Goal: Book appointment/travel/reservation

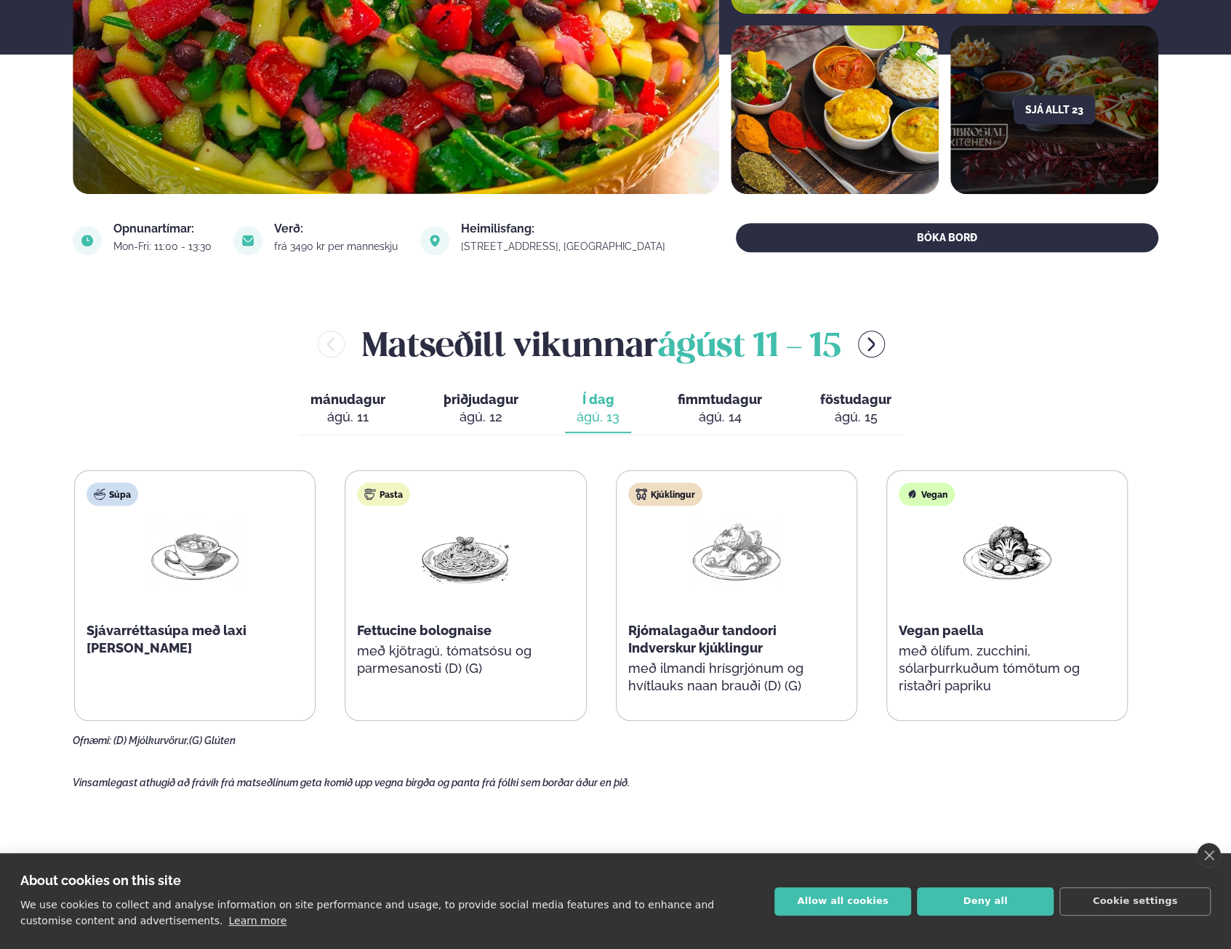
scroll to position [363, 0]
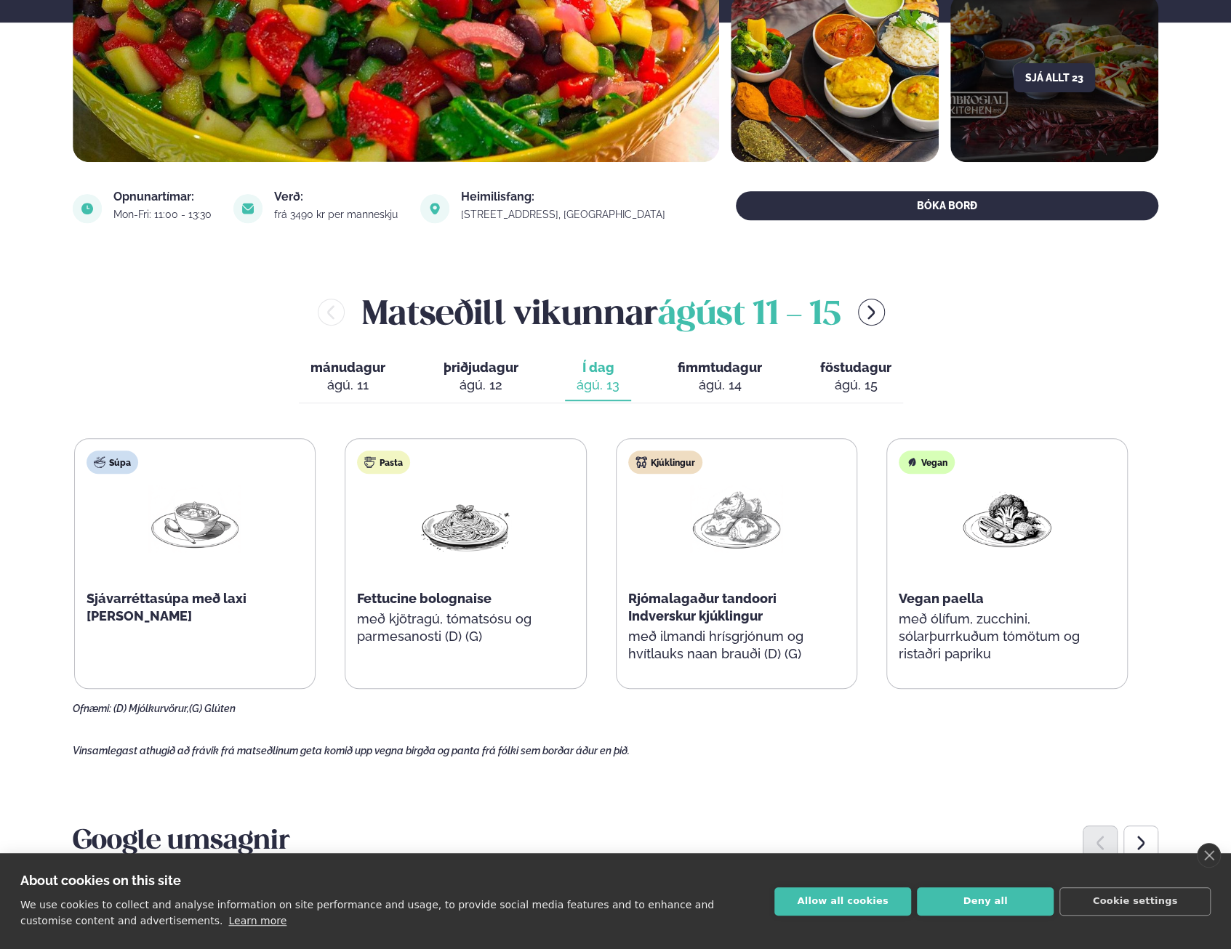
click at [709, 382] on div "ágú. 14" at bounding box center [719, 385] width 84 height 17
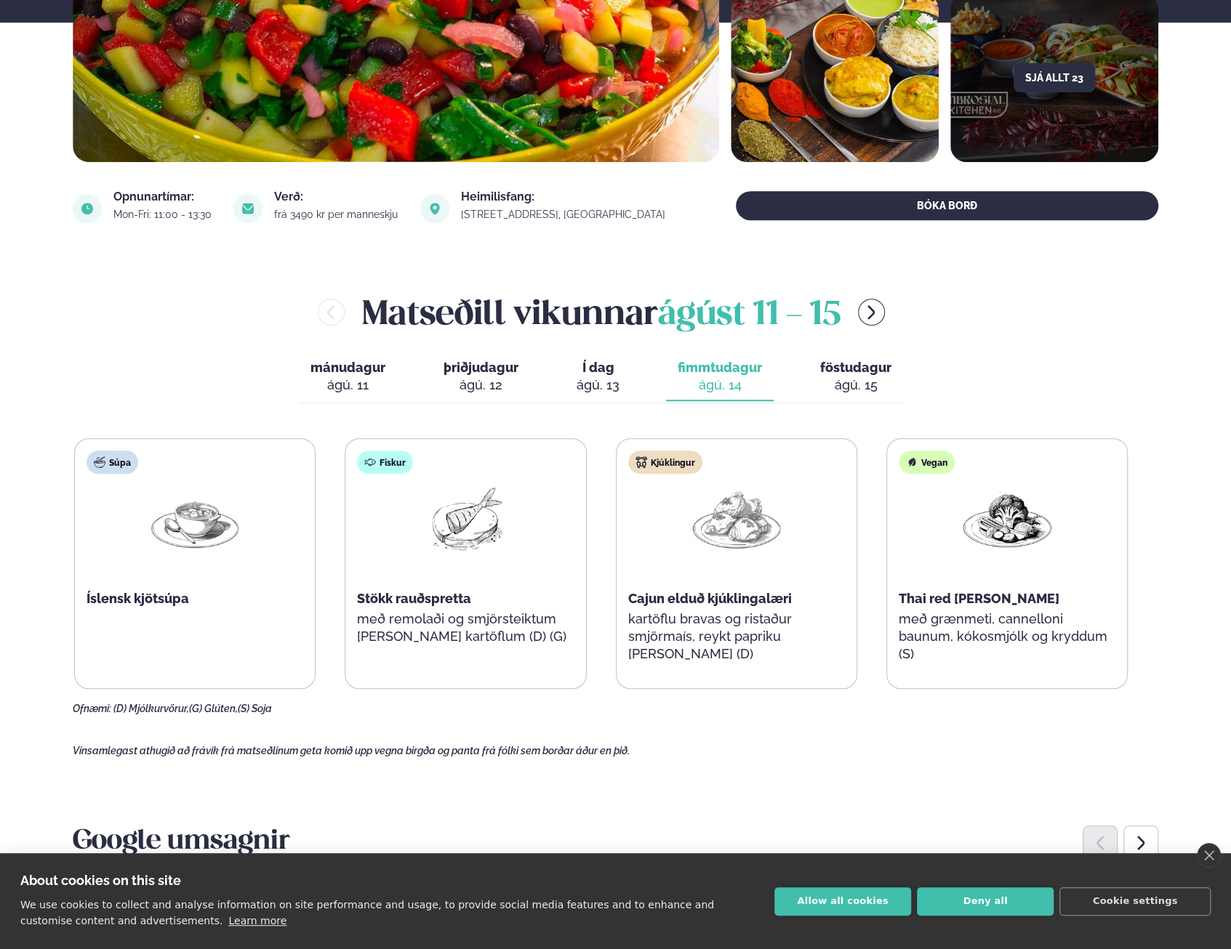
click at [889, 391] on button "föstudagur fös. [DATE]" at bounding box center [855, 377] width 94 height 48
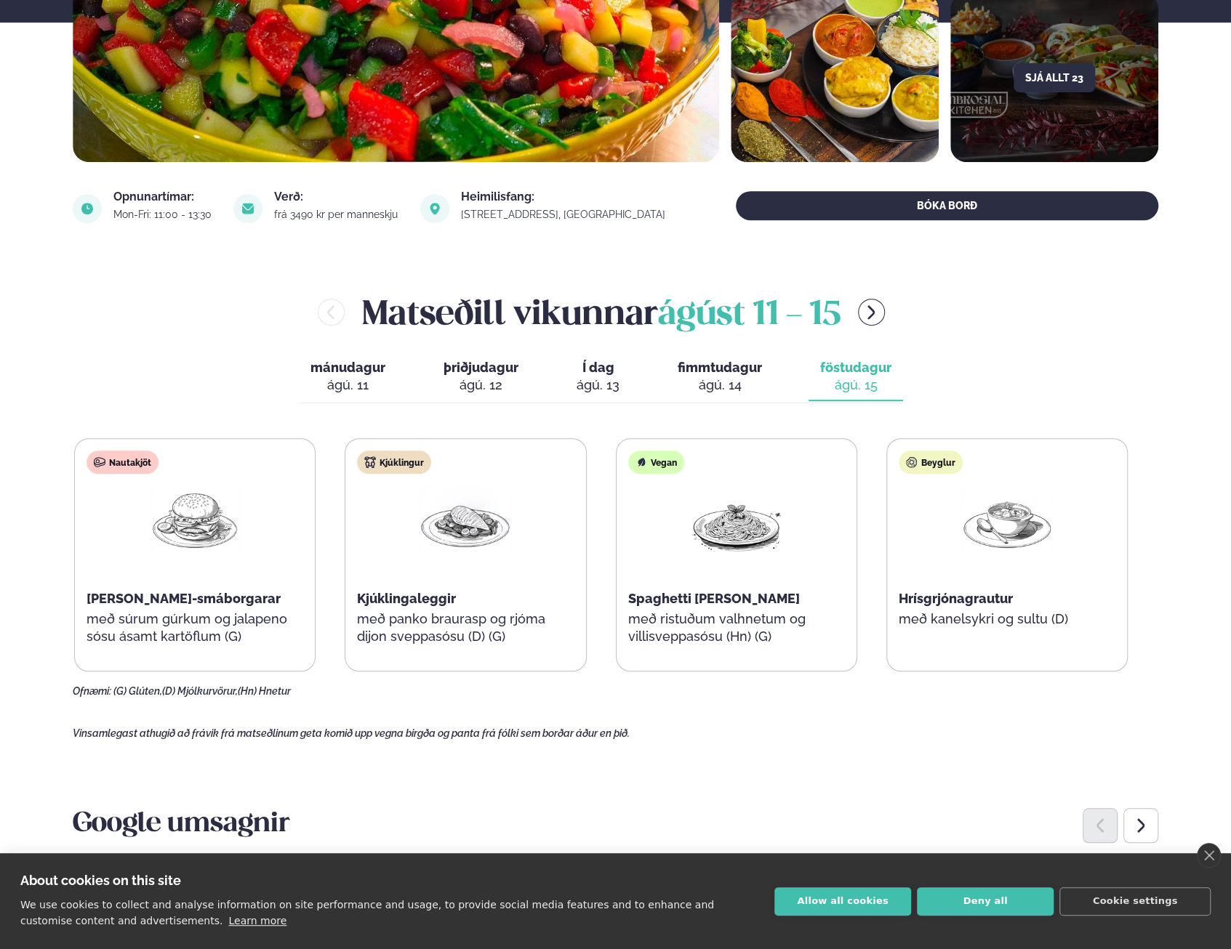
click at [880, 317] on icon "menu-btn-right" at bounding box center [870, 312] width 17 height 17
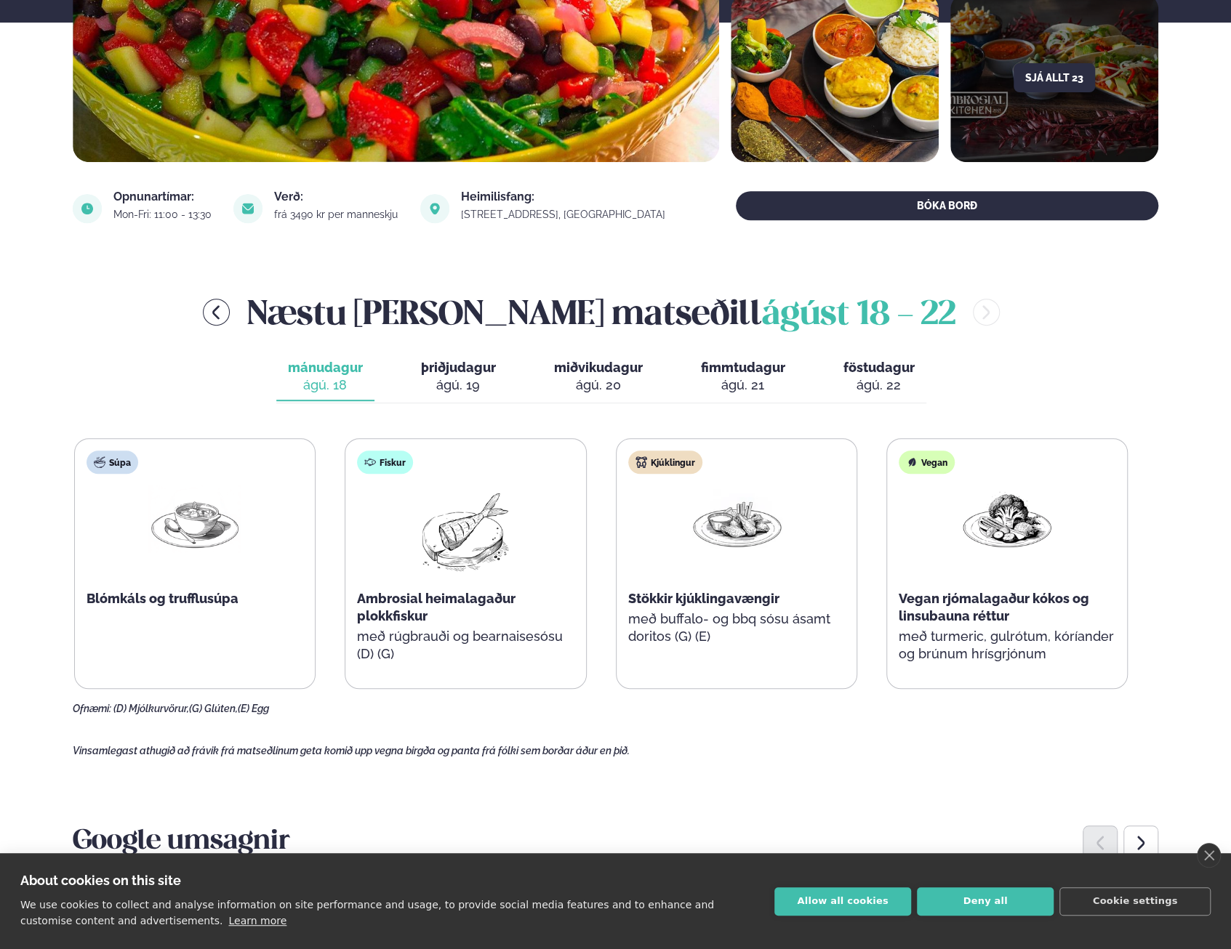
drag, startPoint x: 474, startPoint y: 377, endPoint x: 467, endPoint y: 379, distance: 7.4
click at [467, 379] on div "ágú. 19" at bounding box center [458, 385] width 75 height 17
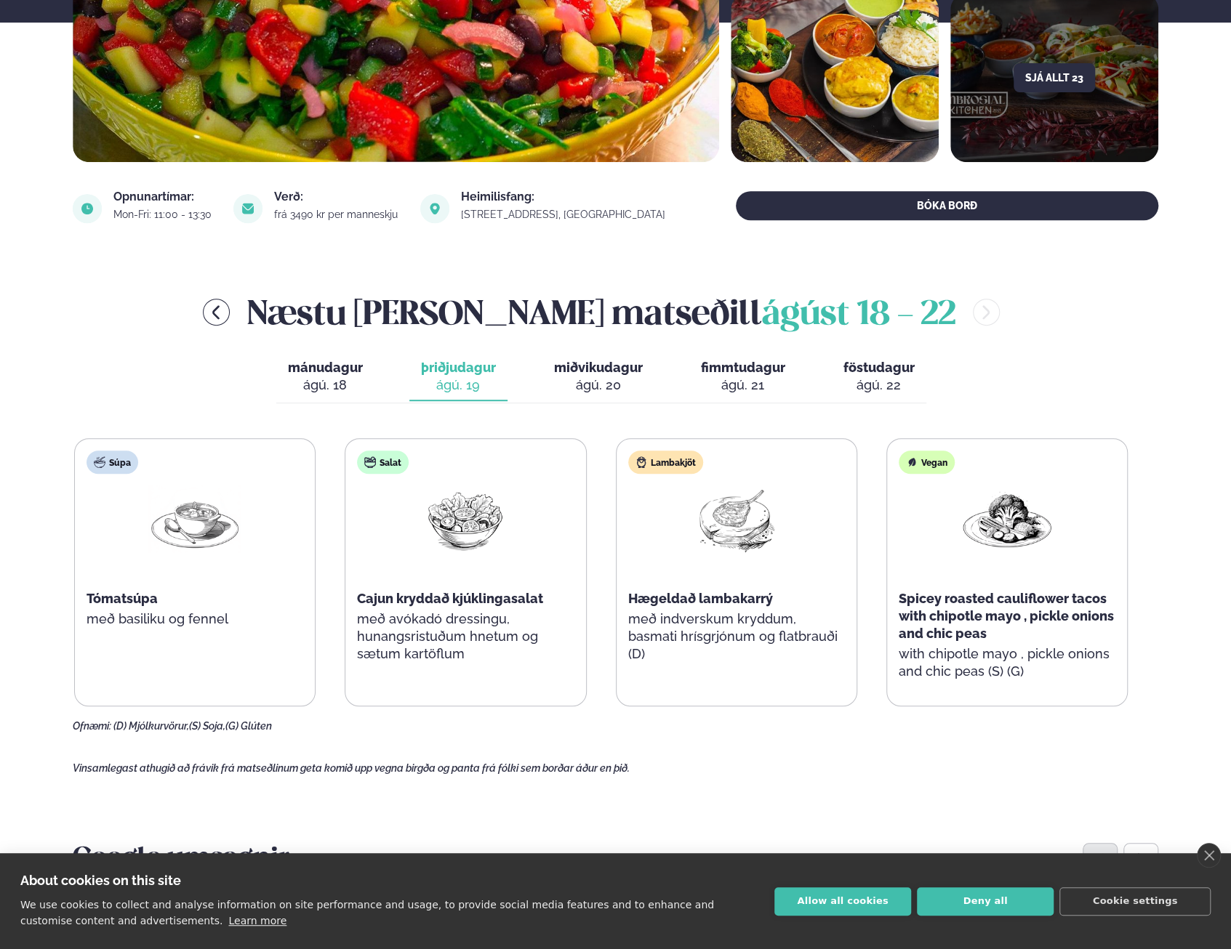
click at [594, 378] on div "ágú. 20" at bounding box center [598, 385] width 89 height 17
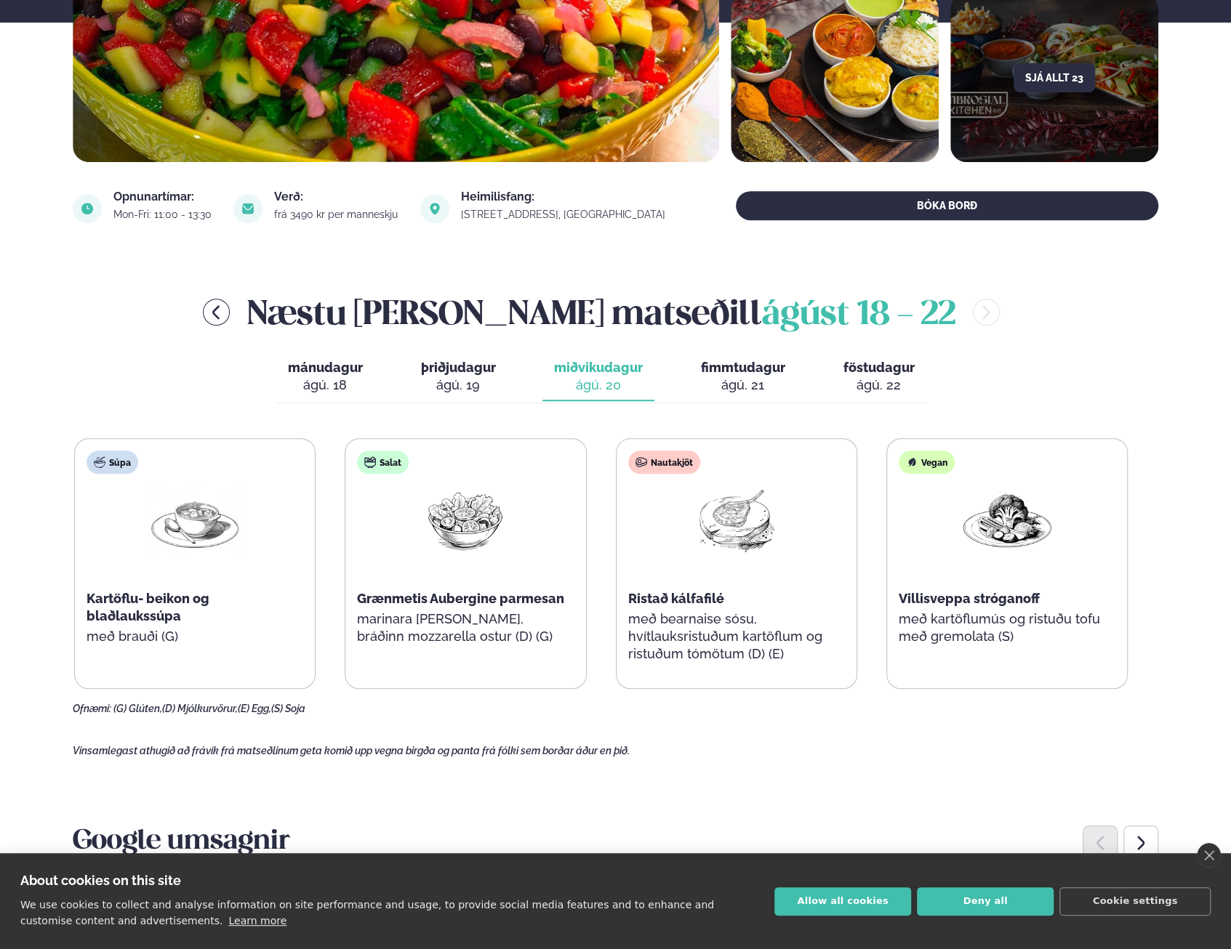
click at [749, 379] on div "ágú. 21" at bounding box center [743, 385] width 84 height 17
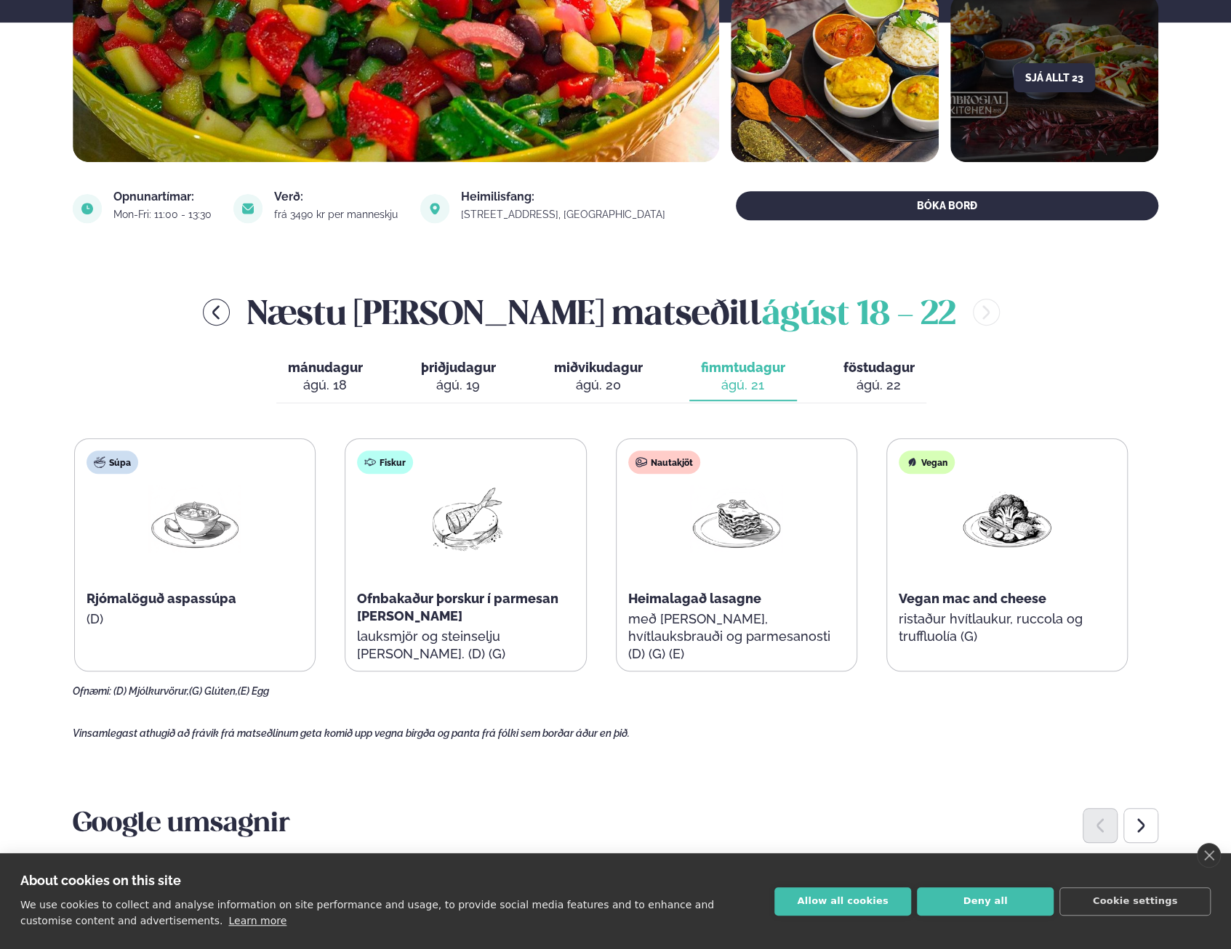
click at [848, 382] on div "ágú. 22" at bounding box center [878, 385] width 71 height 17
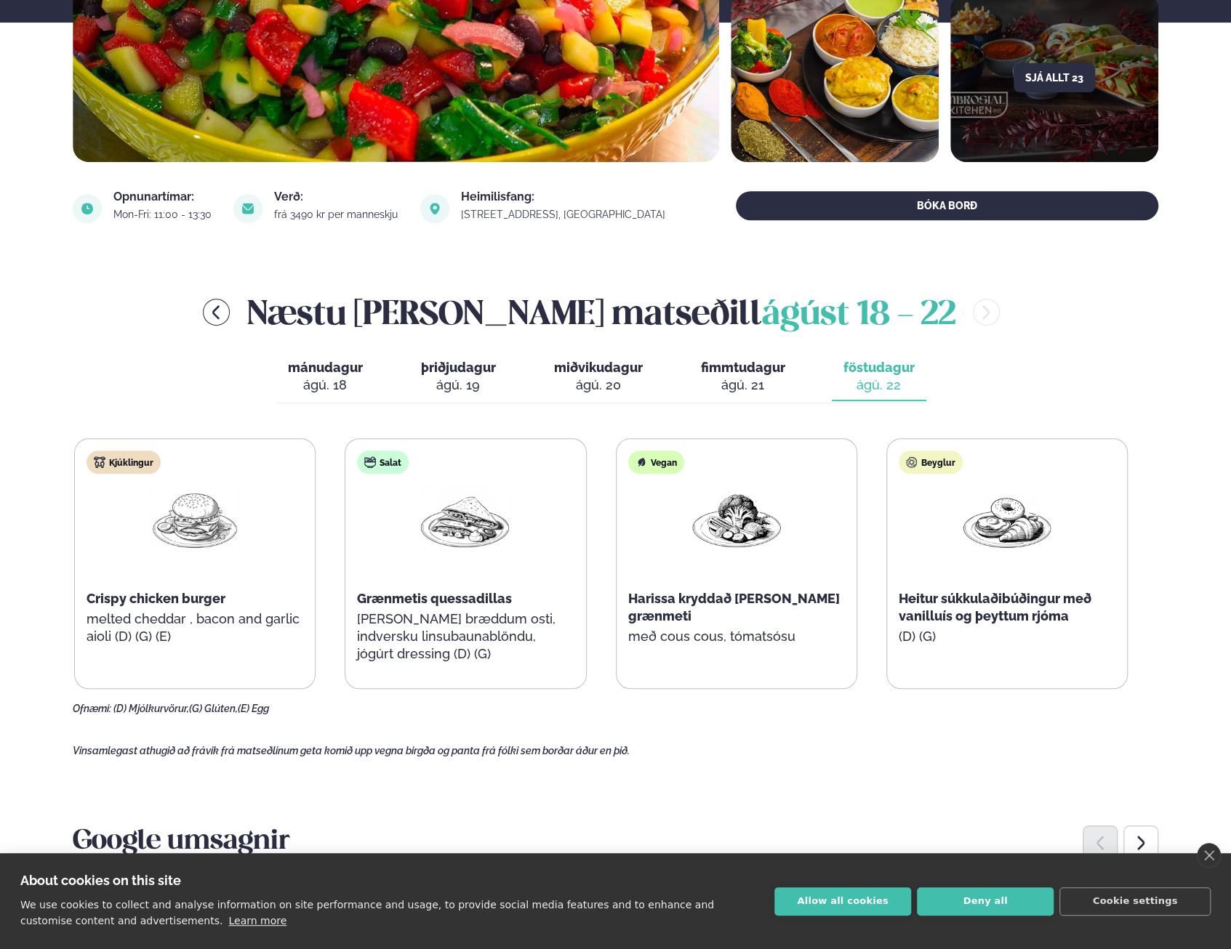
click at [746, 389] on div "ágú. 21" at bounding box center [743, 385] width 84 height 17
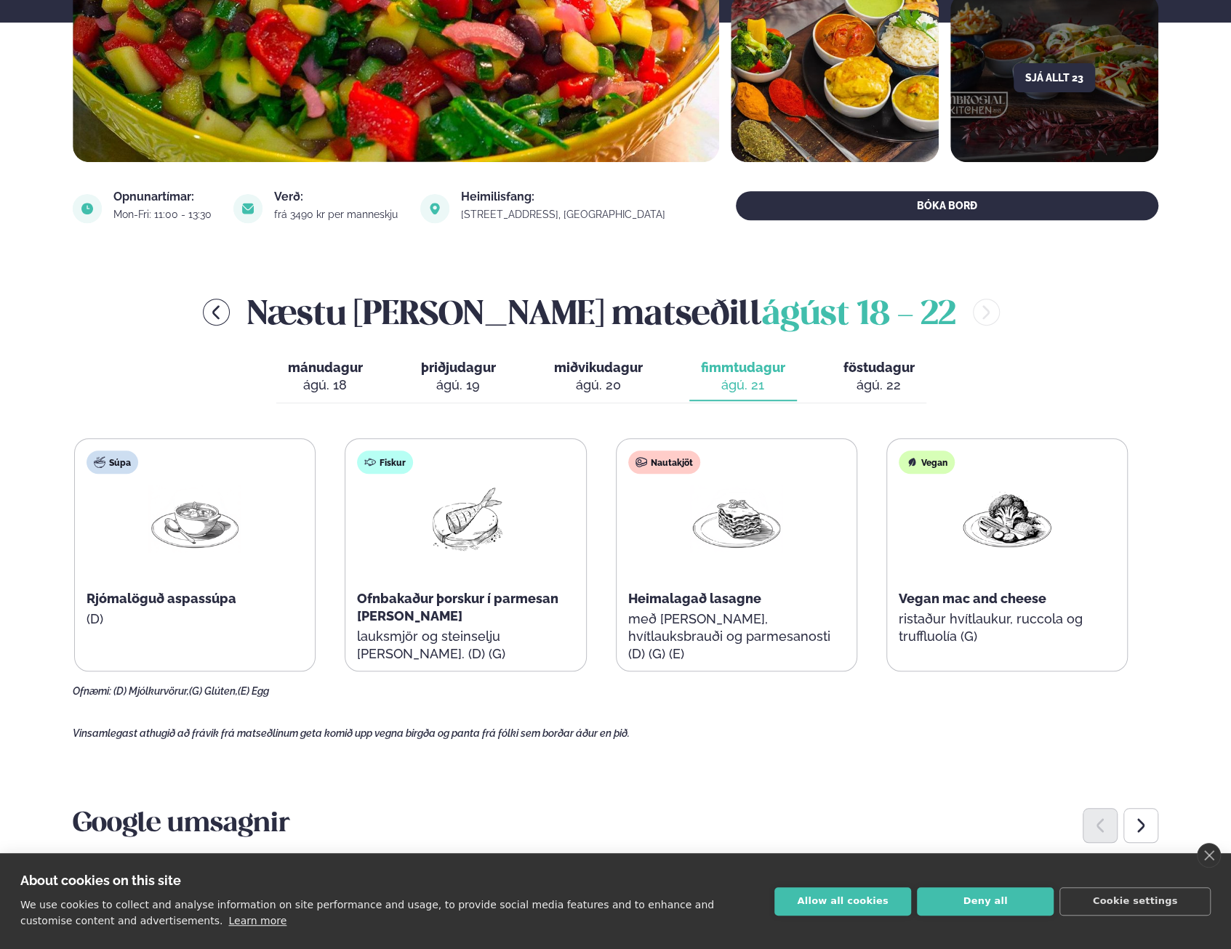
click at [635, 371] on span "miðvikudagur" at bounding box center [598, 367] width 89 height 15
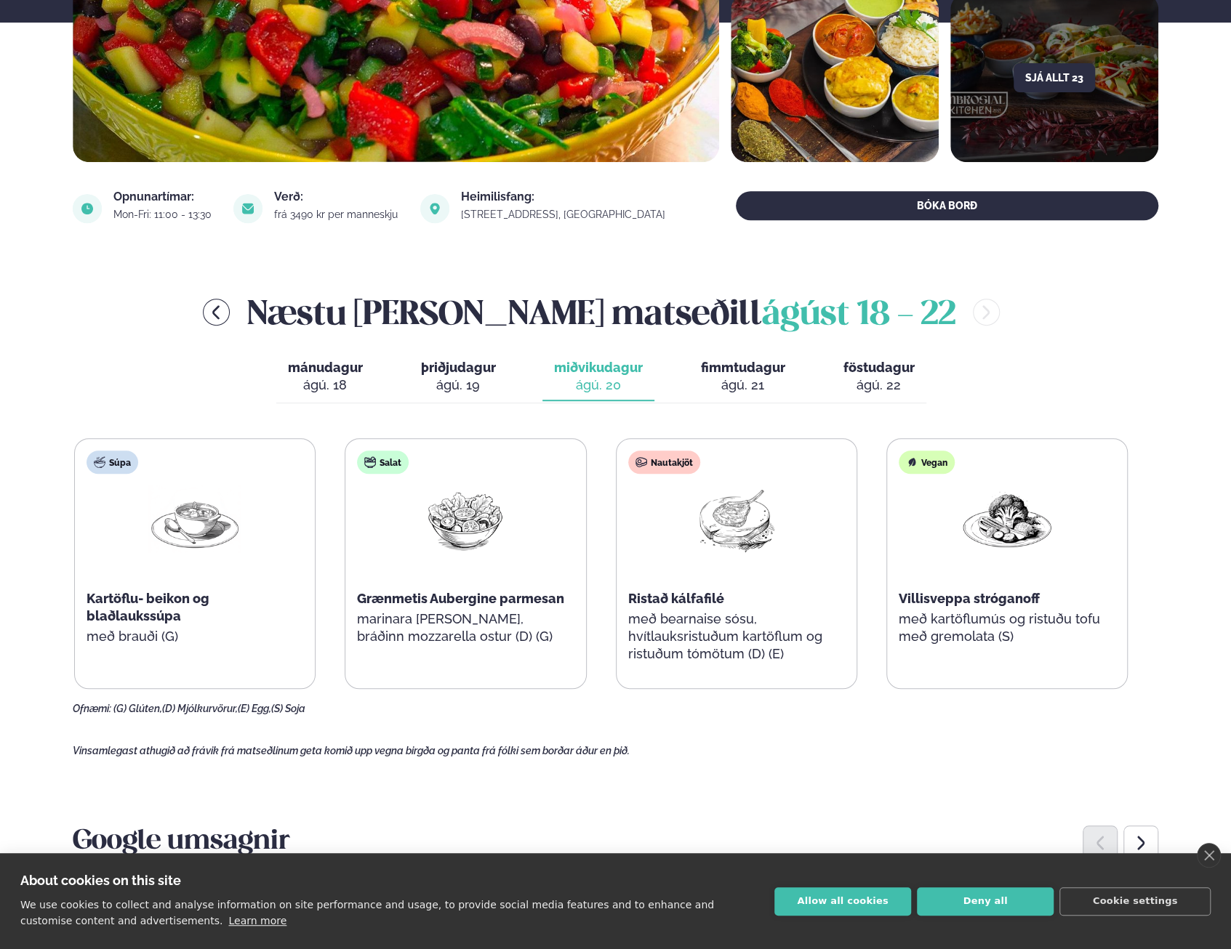
click at [484, 370] on span "þriðjudagur" at bounding box center [458, 367] width 75 height 15
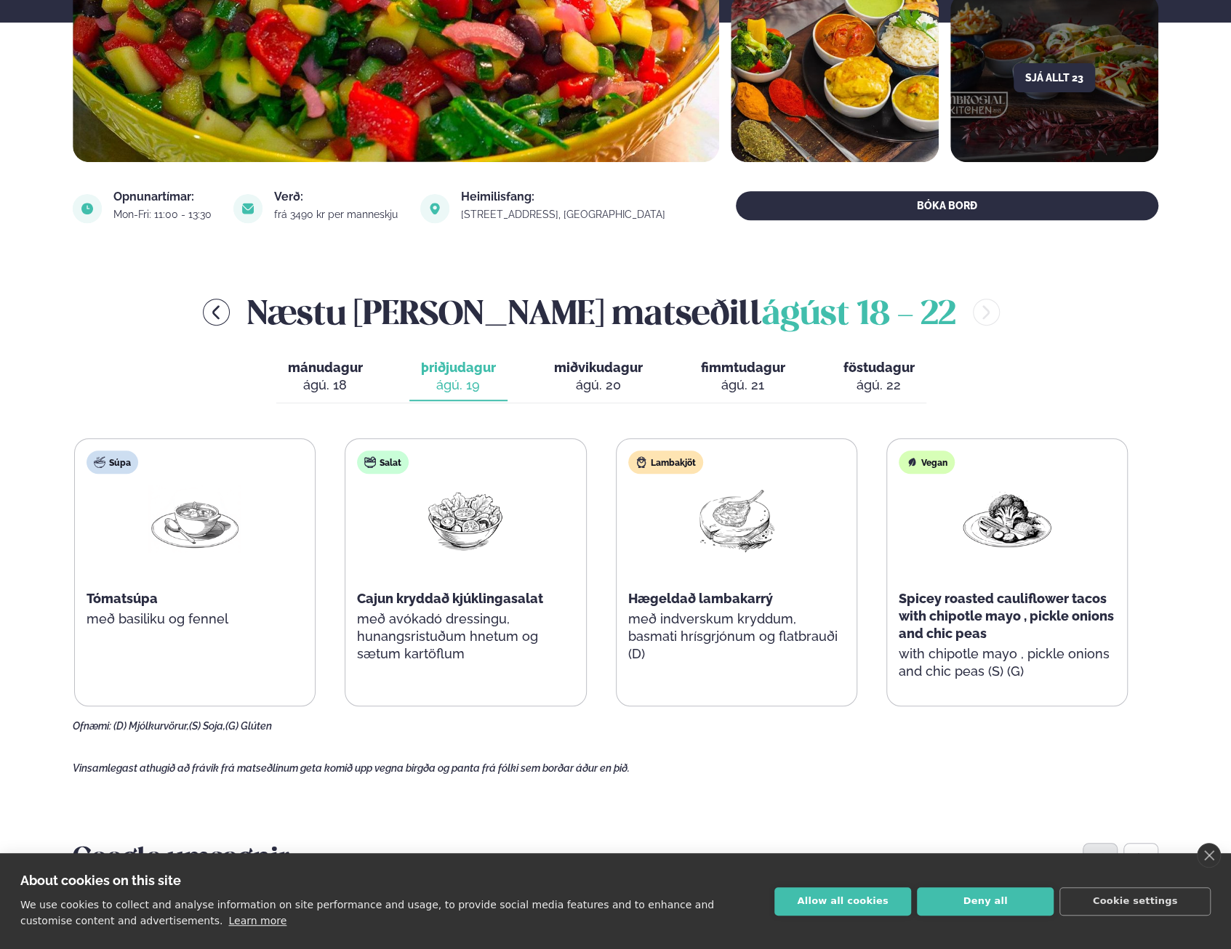
click at [337, 373] on span "mánudagur" at bounding box center [325, 367] width 75 height 15
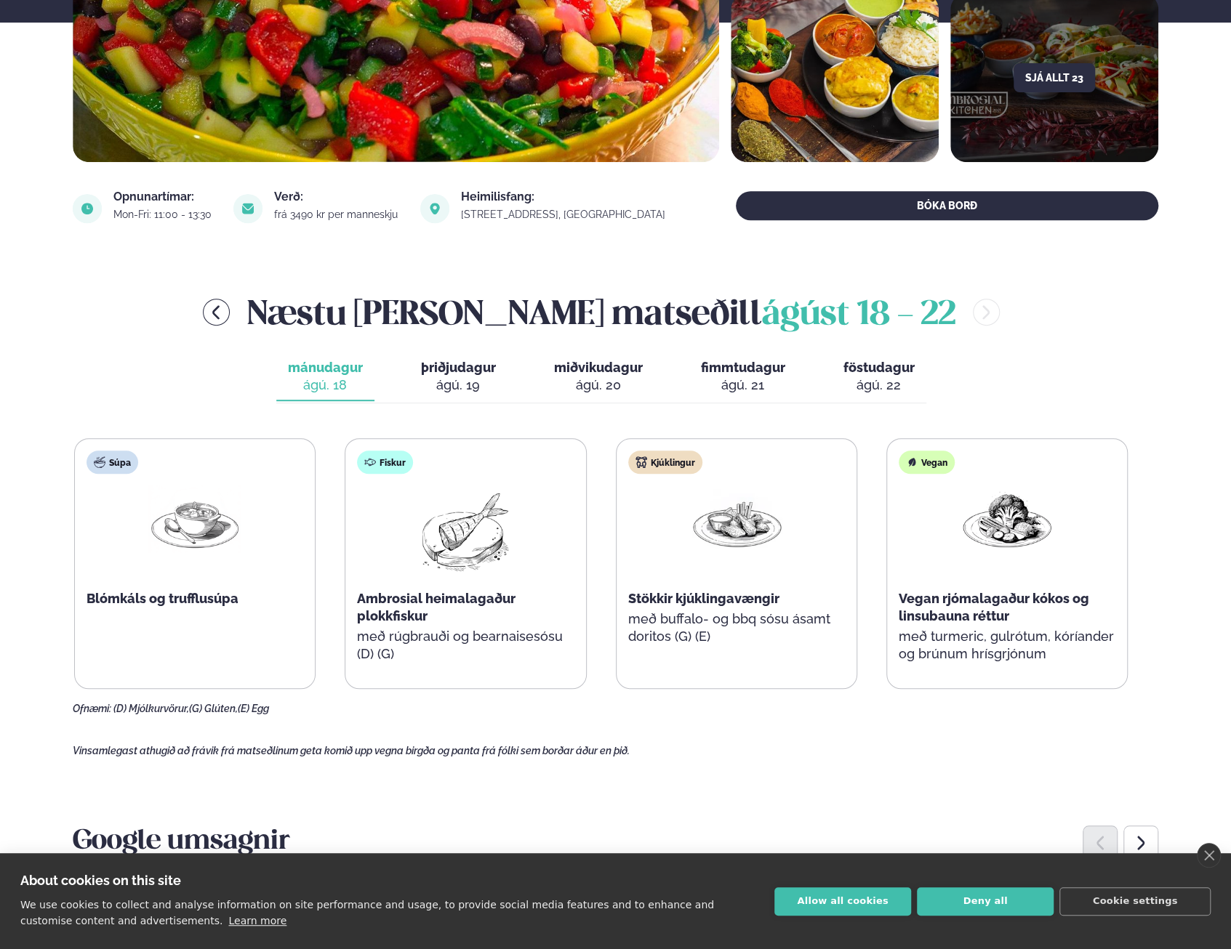
click at [430, 374] on span "þriðjudagur" at bounding box center [458, 367] width 75 height 15
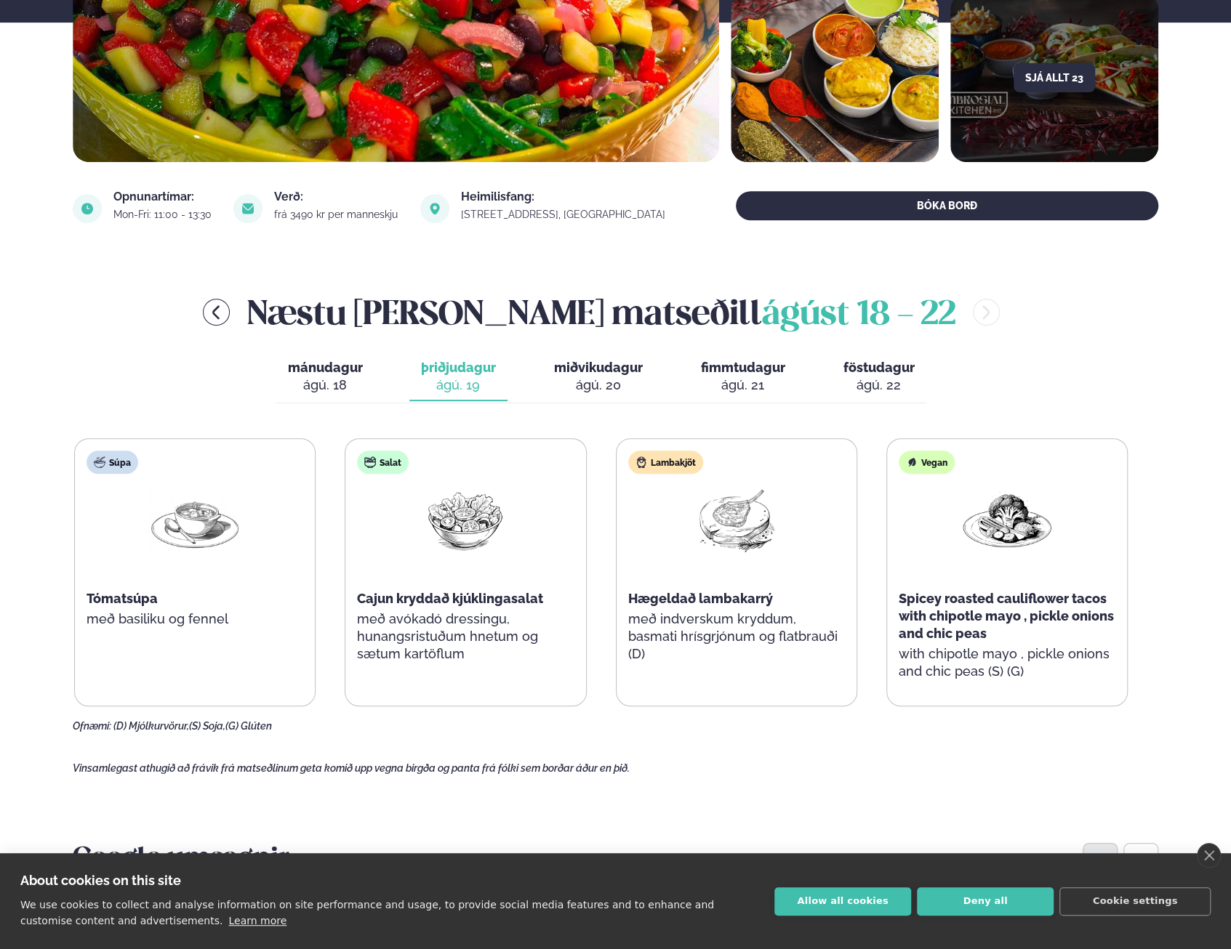
click at [887, 903] on button "Allow all cookies" at bounding box center [842, 902] width 137 height 28
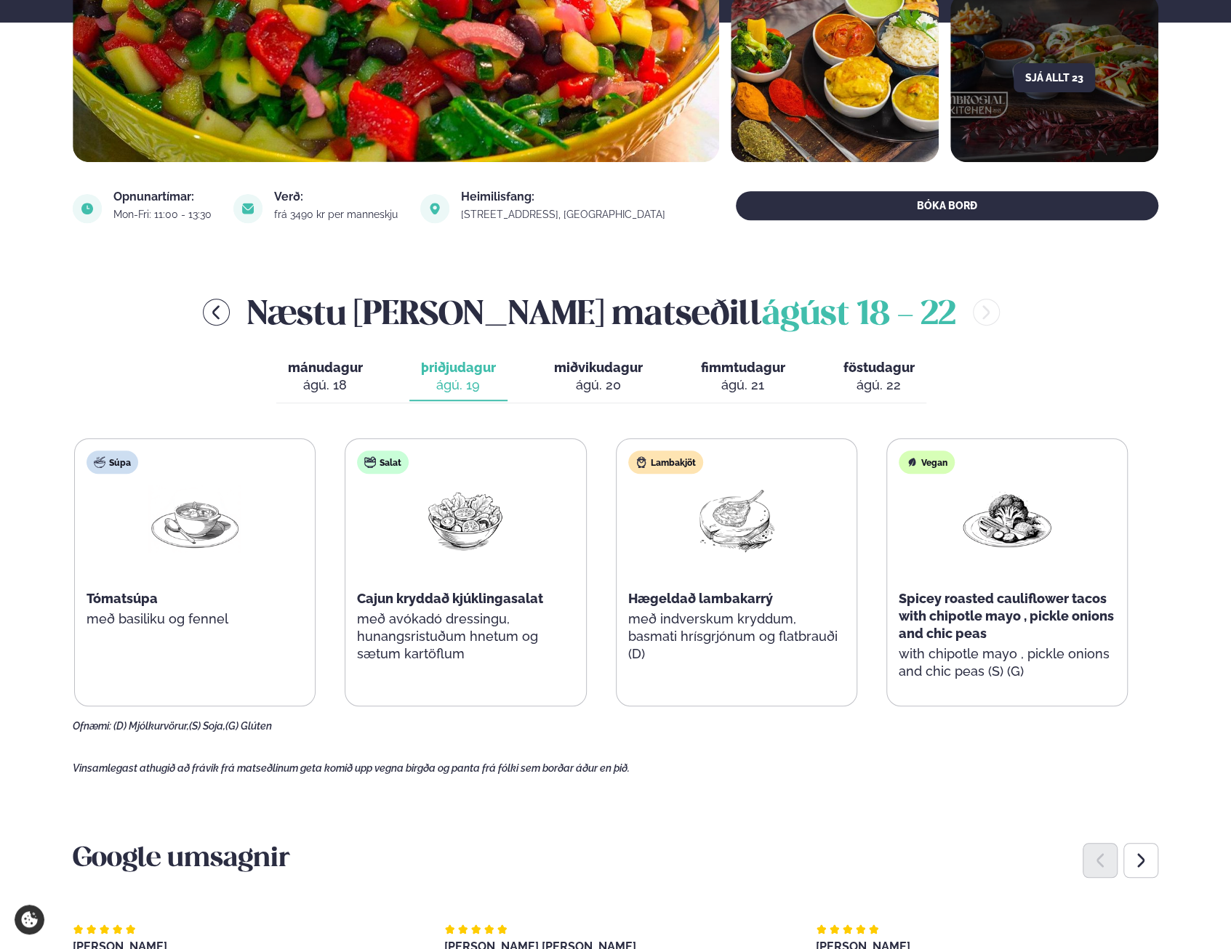
click at [786, 771] on main "[PERSON_NAME] / Matseðill / Dalvegur 30 [PERSON_NAME] í [GEOGRAPHIC_DATA] - Dal…" at bounding box center [615, 855] width 1172 height 2436
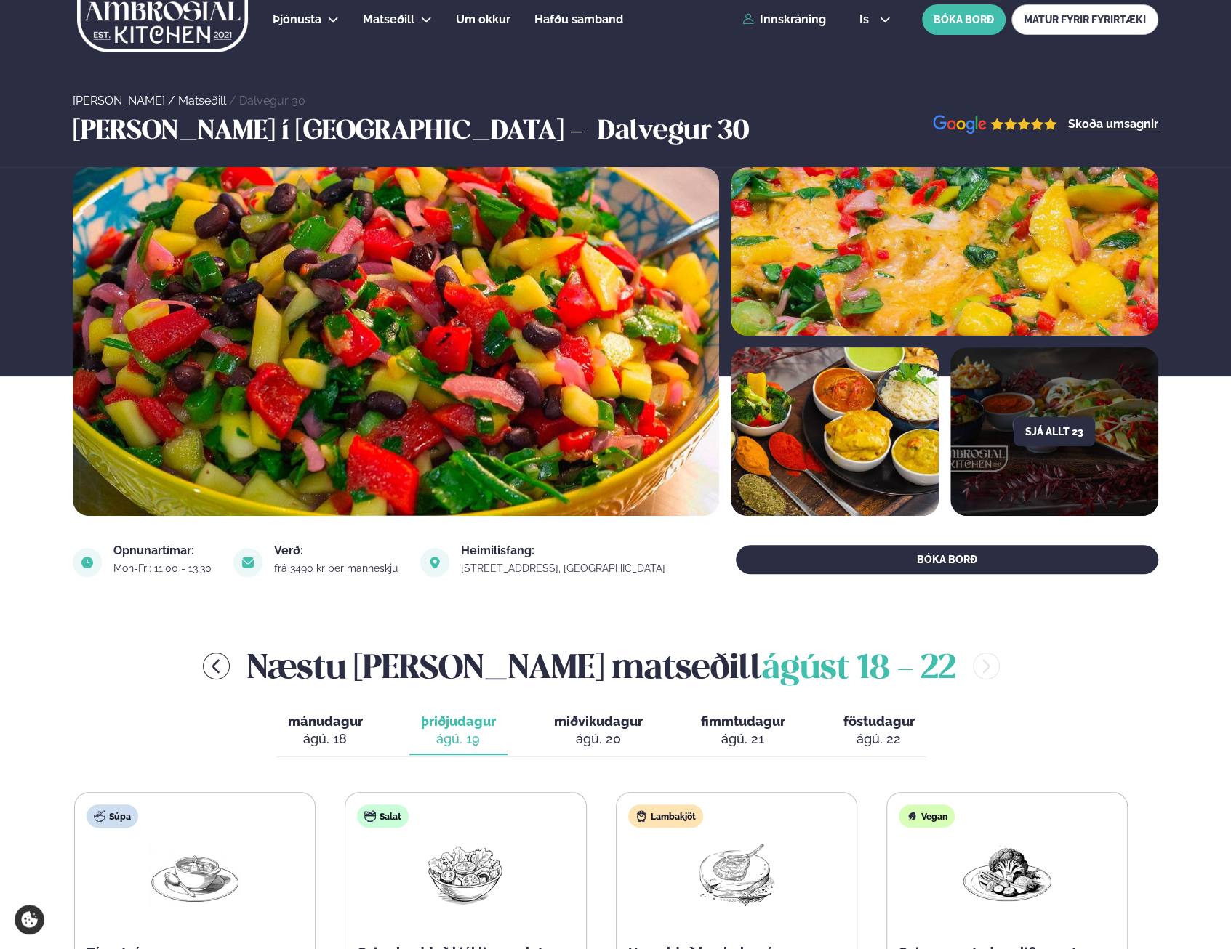
scroll to position [0, 0]
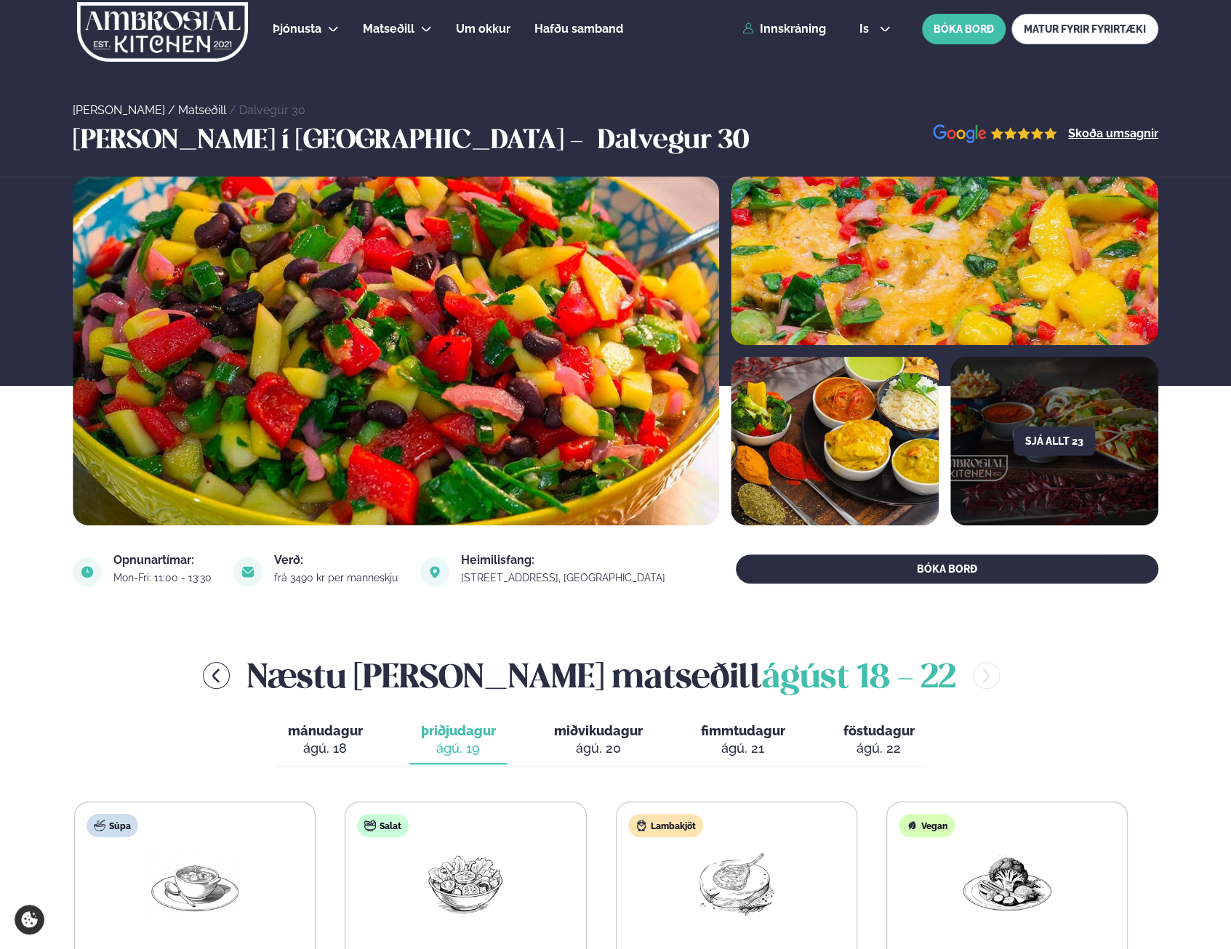
click at [1029, 736] on div "Næstu [PERSON_NAME] matseðill [DATE] - [DATE] mánudagur mán. [DATE] þriðjudagur…" at bounding box center [615, 874] width 1085 height 444
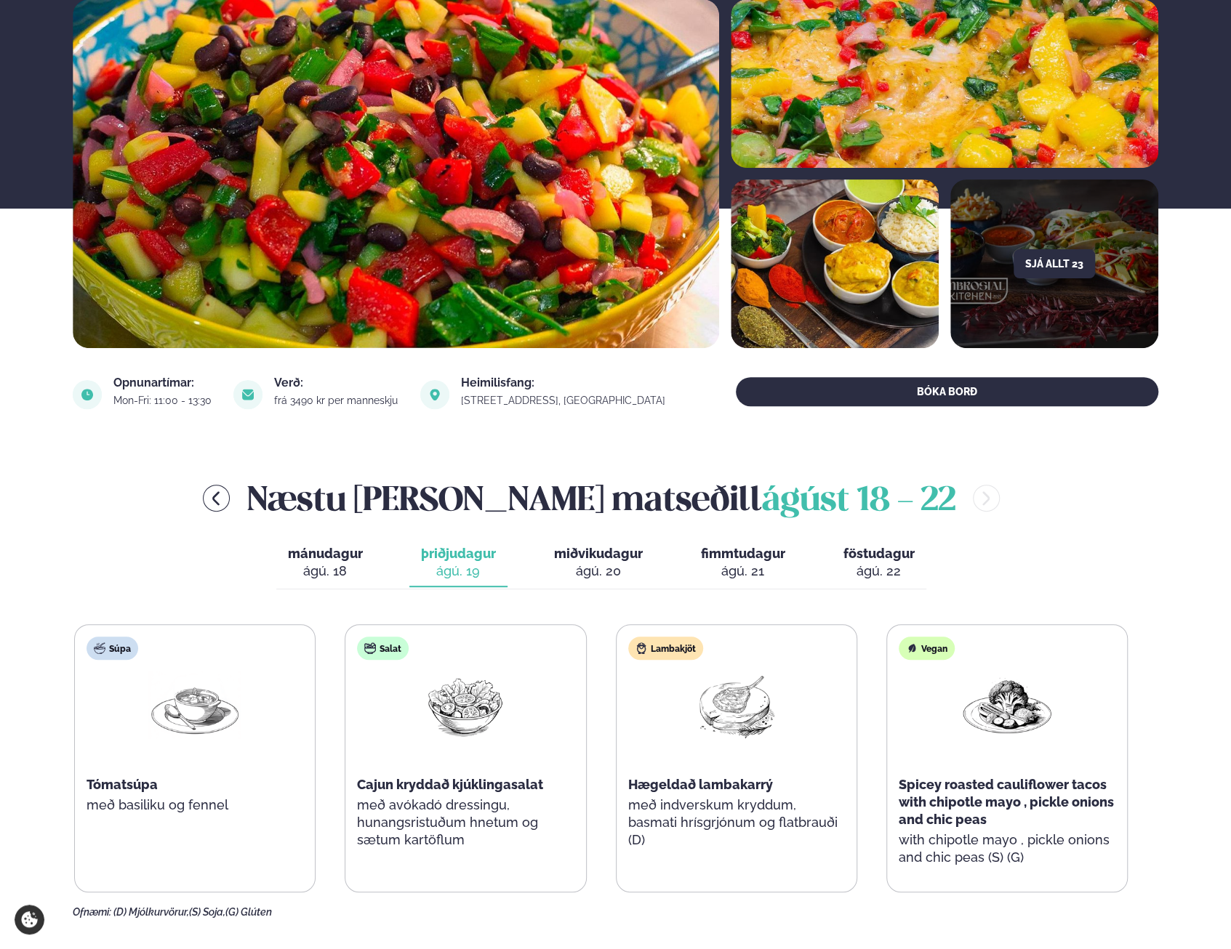
scroll to position [145, 0]
